Goal: Task Accomplishment & Management: Use online tool/utility

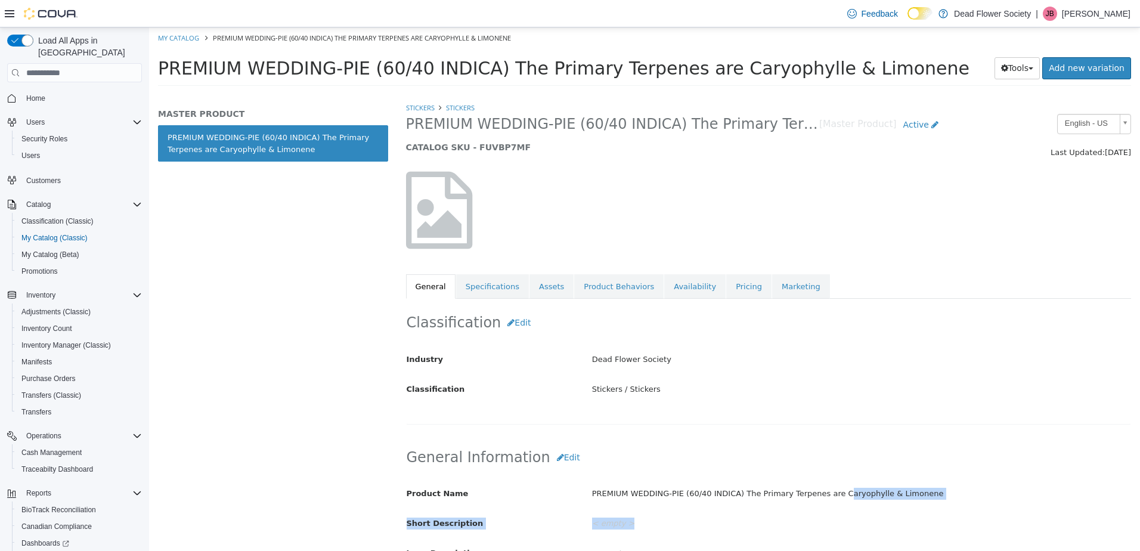
scroll to position [358, 0]
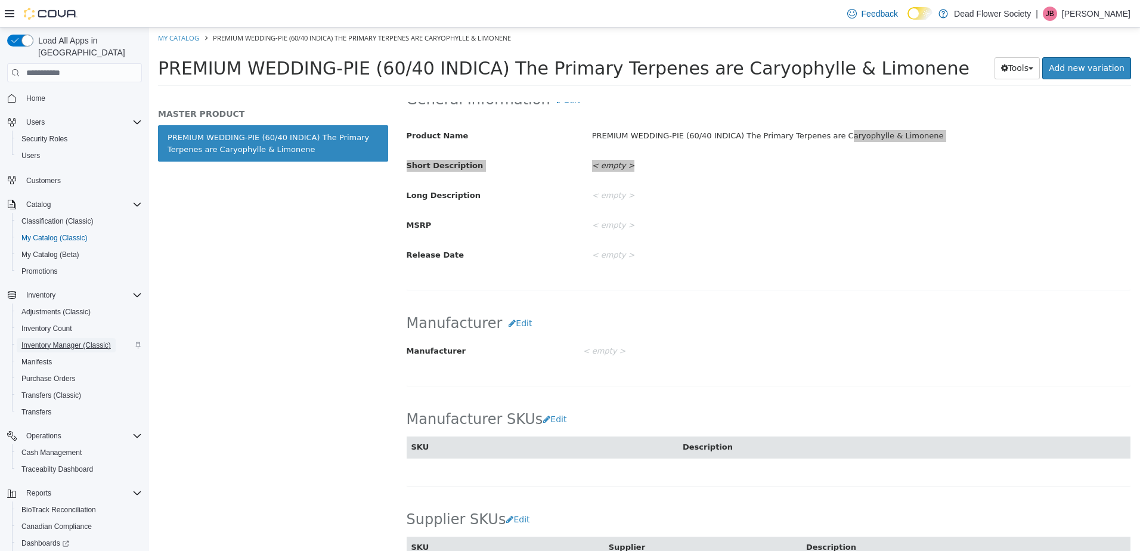
click at [56, 340] on span "Inventory Manager (Classic)" at bounding box center [65, 345] width 89 height 10
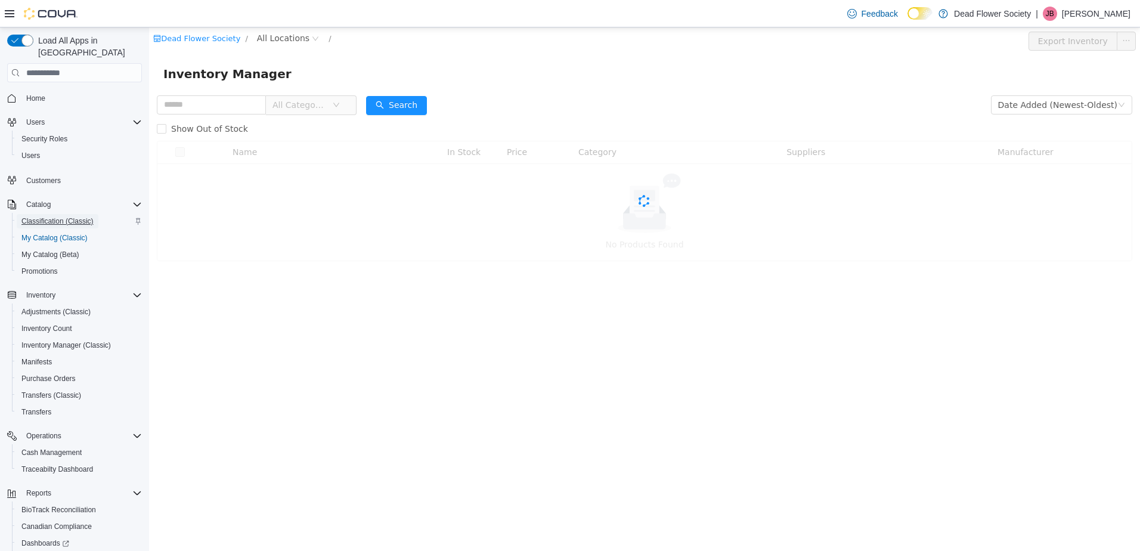
click at [48, 216] on span "Classification (Classic)" at bounding box center [57, 221] width 72 height 10
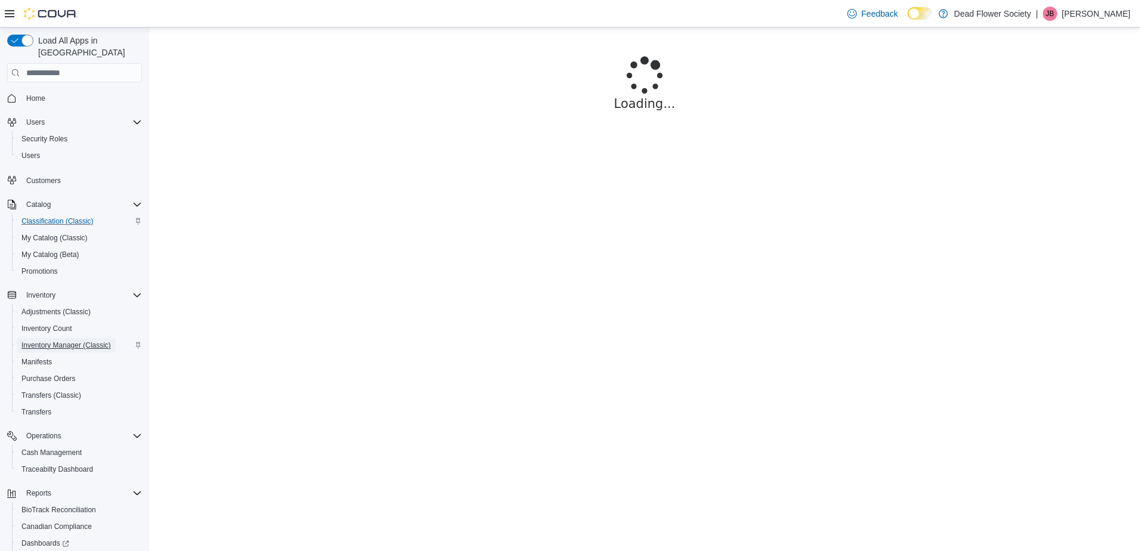
click at [60, 340] on span "Inventory Manager (Classic)" at bounding box center [65, 345] width 89 height 10
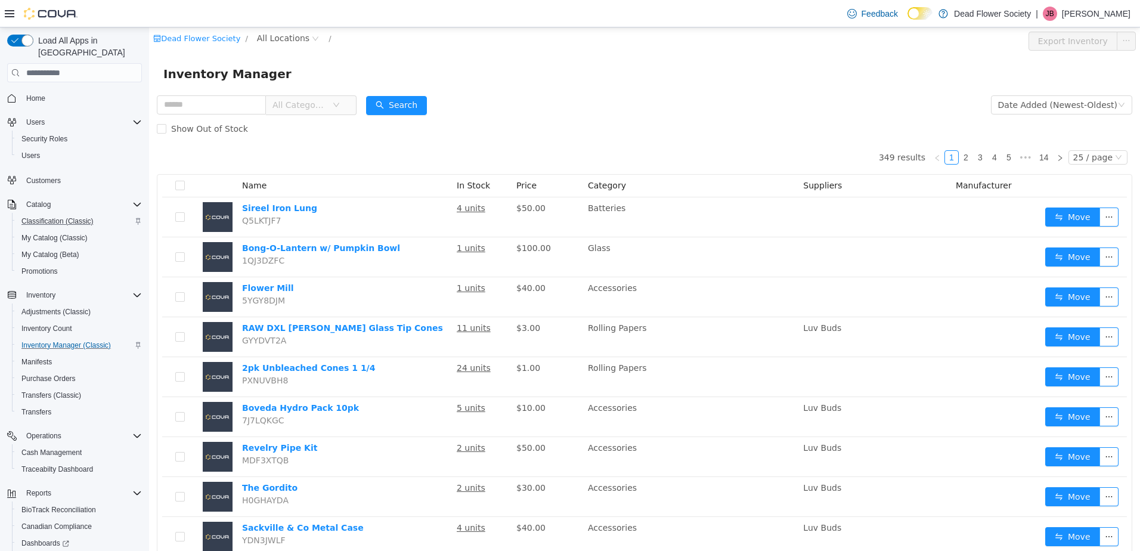
click at [340, 109] on icon "icon: down" at bounding box center [336, 105] width 7 height 8
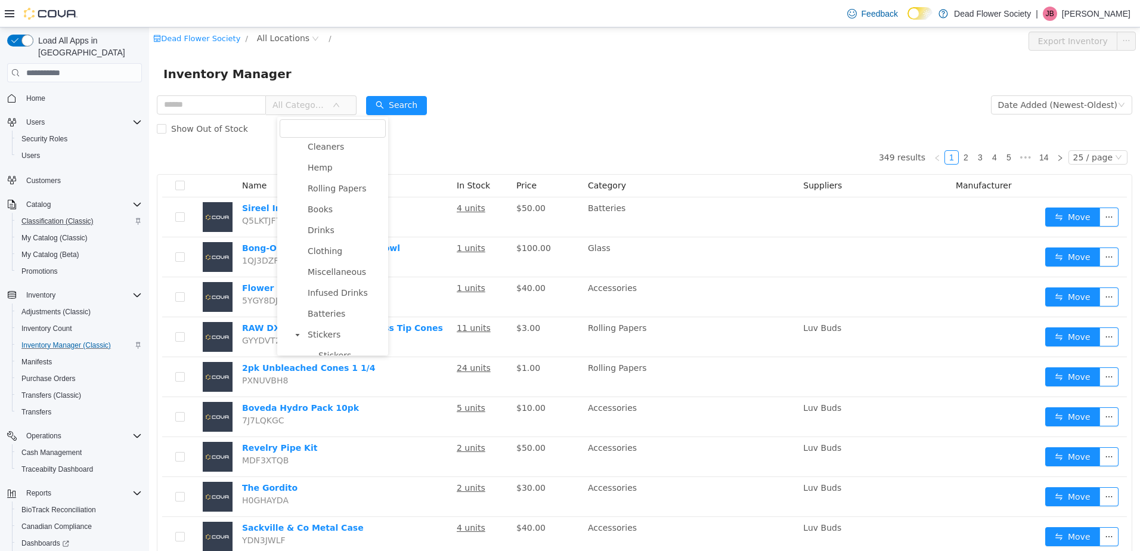
scroll to position [295, 0]
click at [345, 339] on span "Stickers" at bounding box center [334, 342] width 33 height 10
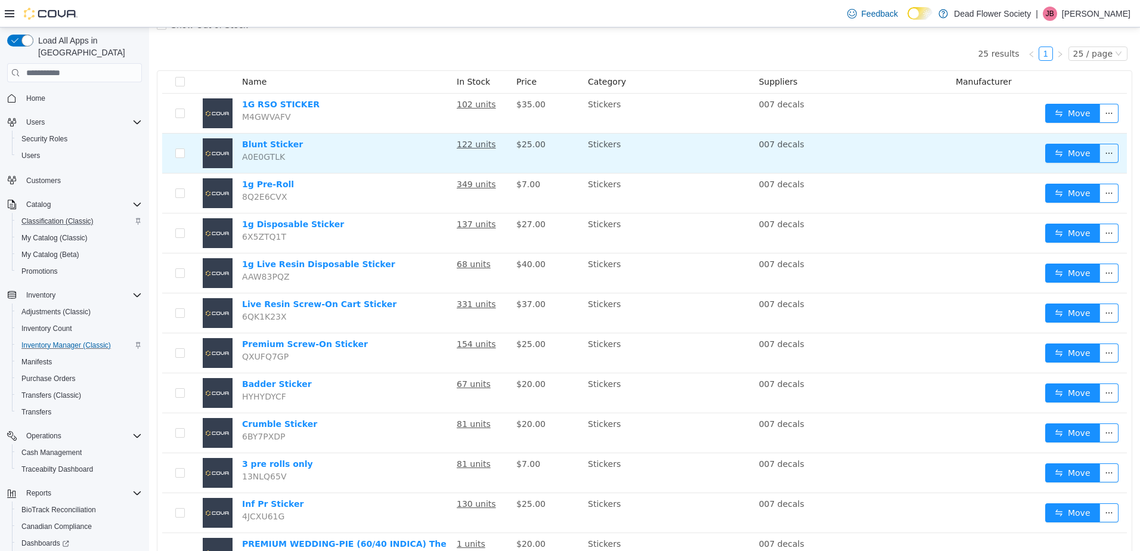
scroll to position [119, 0]
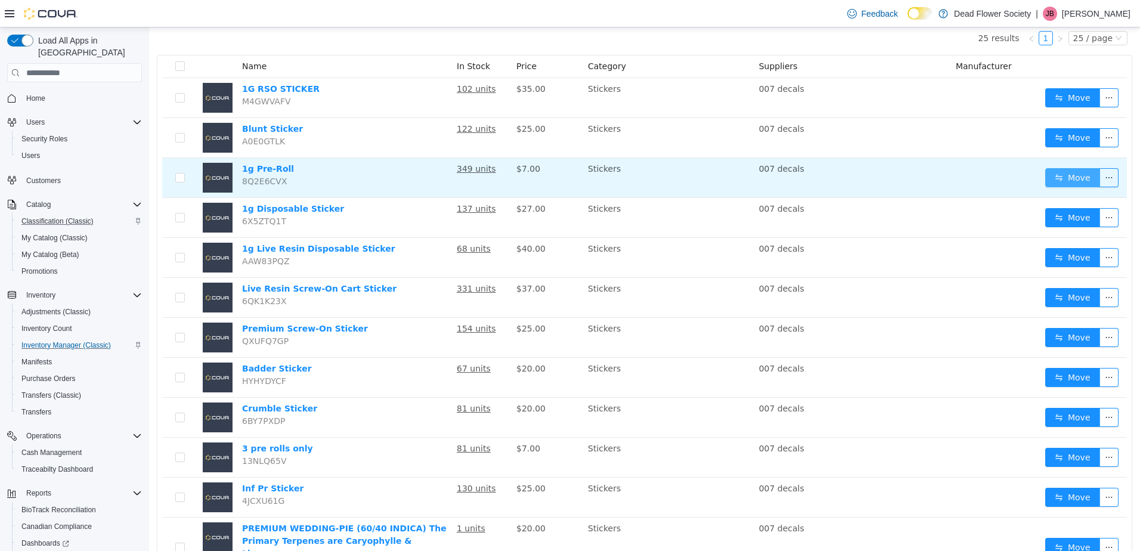
click at [1065, 172] on button "Move" at bounding box center [1072, 177] width 55 height 19
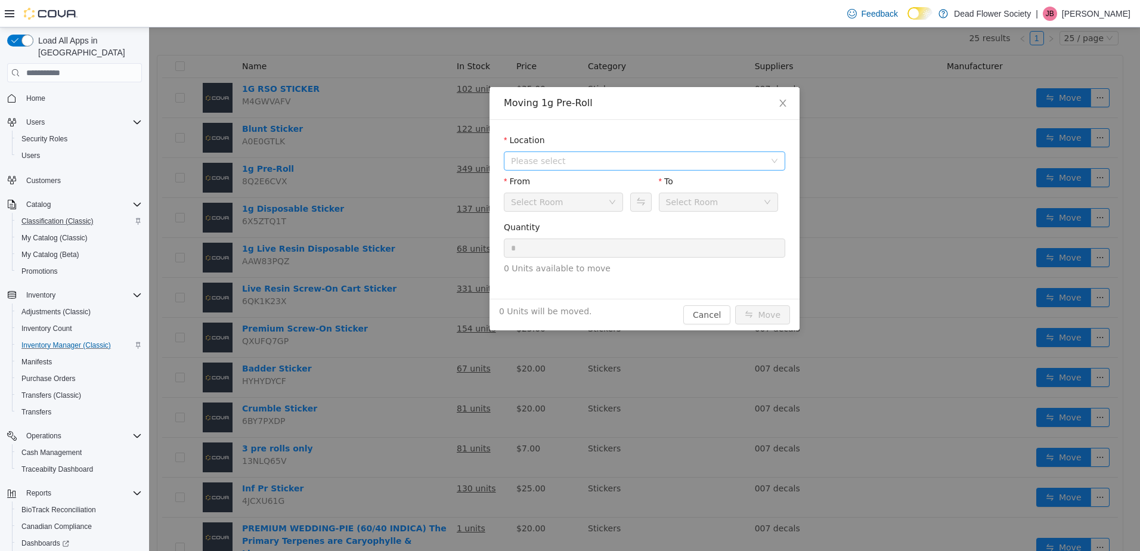
click at [556, 162] on span "Please select" at bounding box center [638, 161] width 254 height 12
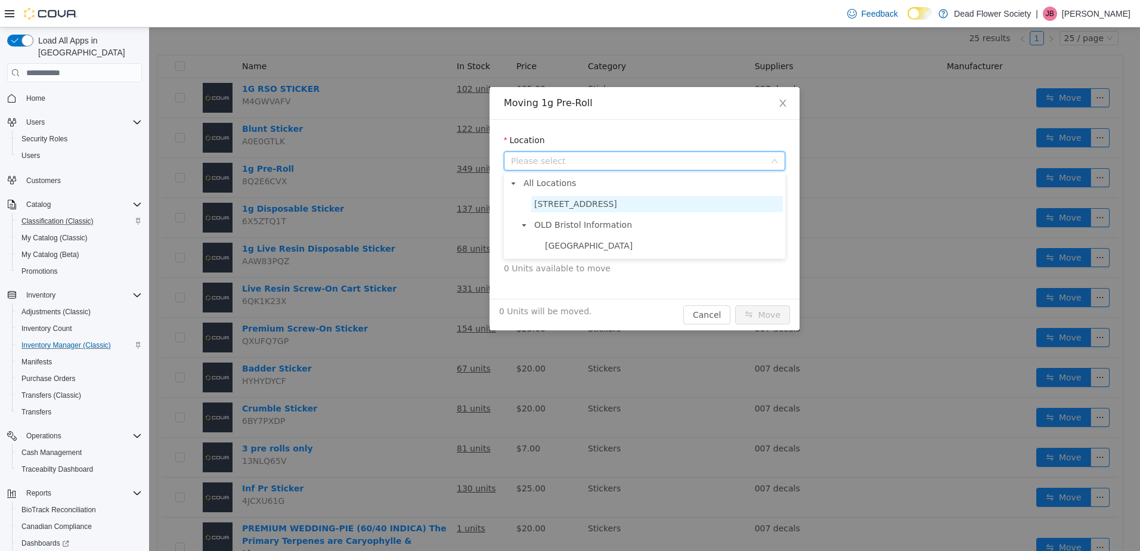
click at [553, 208] on span "[STREET_ADDRESS]" at bounding box center [575, 204] width 83 height 10
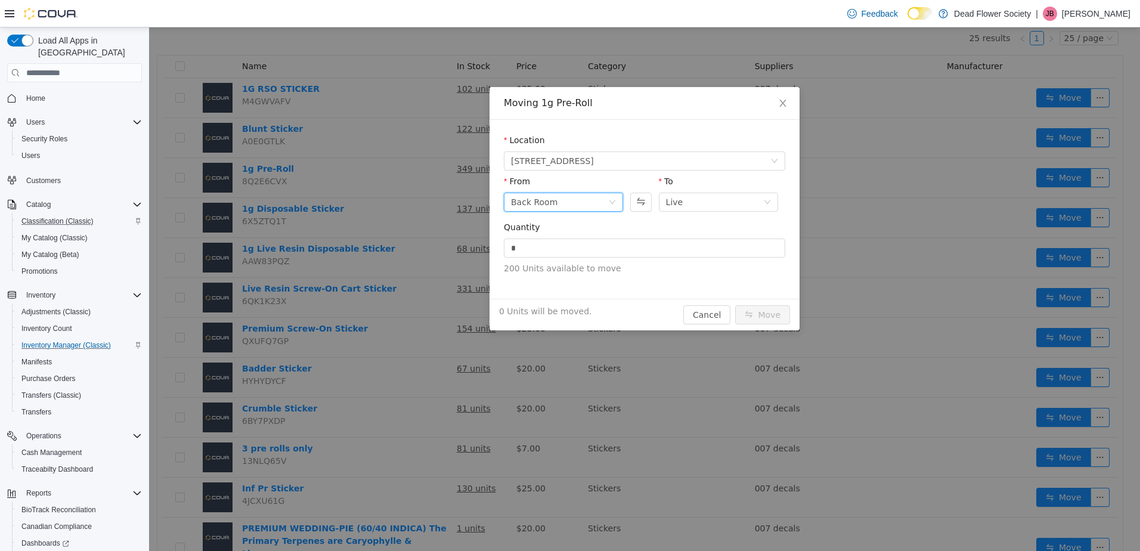
click at [557, 200] on div "Back Room" at bounding box center [559, 202] width 97 height 18
click at [683, 274] on span "200 Units available to move" at bounding box center [644, 268] width 281 height 13
click at [568, 243] on input "*" at bounding box center [644, 248] width 280 height 18
type input "***"
click at [735, 305] on button "Move" at bounding box center [762, 314] width 55 height 19
